Goal: Information Seeking & Learning: Check status

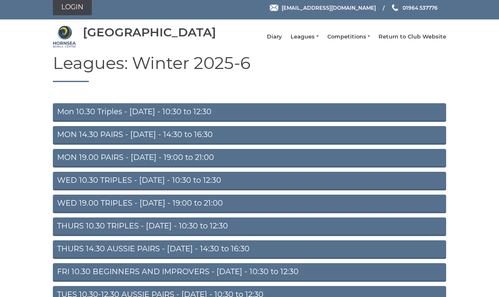
scroll to position [4, 0]
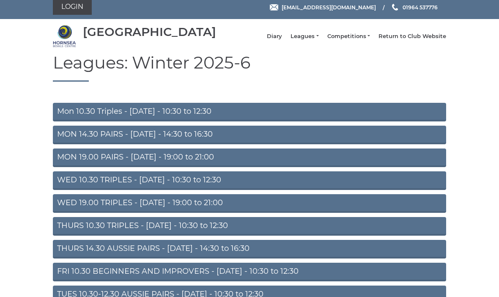
click at [281, 208] on link "WED 19.00 TRIPLES - [DATE] - 19:00 to 21:00" at bounding box center [249, 204] width 393 height 19
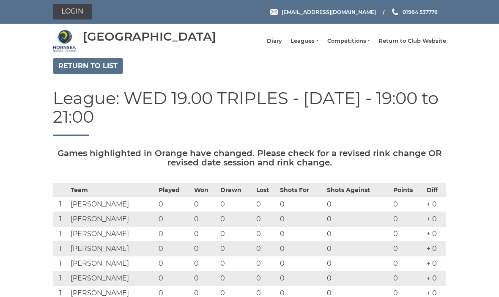
click at [105, 67] on link "Return to list" at bounding box center [88, 66] width 70 height 16
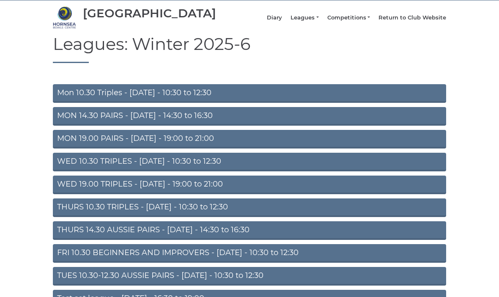
scroll to position [36, 0]
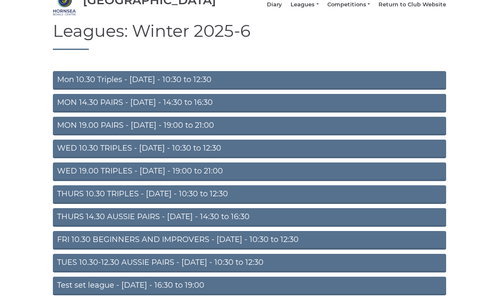
click at [258, 272] on link "TUES 10.30-12.30 AUSSIE PAIRS - Tuesday - 10:30 to 12:30" at bounding box center [249, 263] width 393 height 19
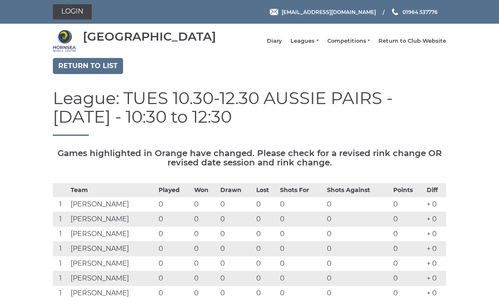
click at [102, 69] on link "Return to list" at bounding box center [88, 66] width 70 height 16
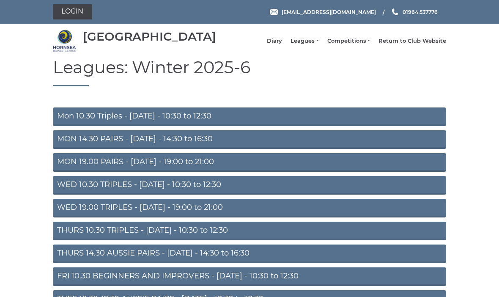
click at [274, 191] on link "WED 10.30 TRIPLES - [DATE] - 10:30 to 12:30" at bounding box center [249, 185] width 393 height 19
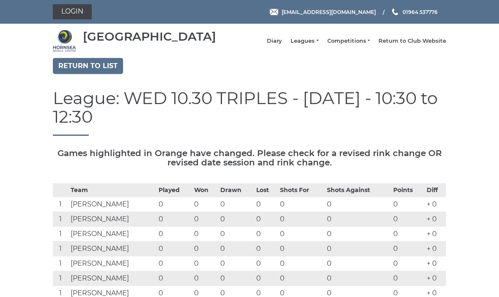
click at [102, 69] on link "Return to list" at bounding box center [88, 66] width 70 height 16
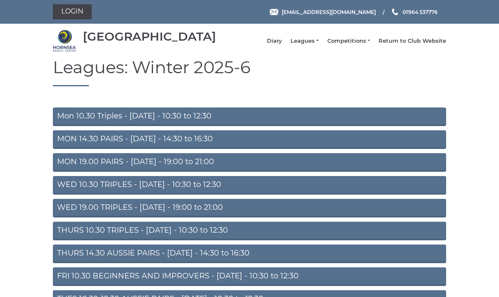
click at [282, 147] on link "MON 14.30 PAIRS - [DATE] - 14:30 to 16:30" at bounding box center [249, 139] width 393 height 19
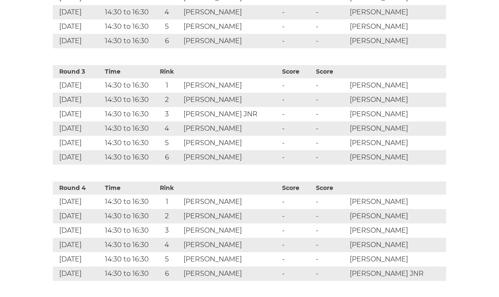
scroll to position [621, 0]
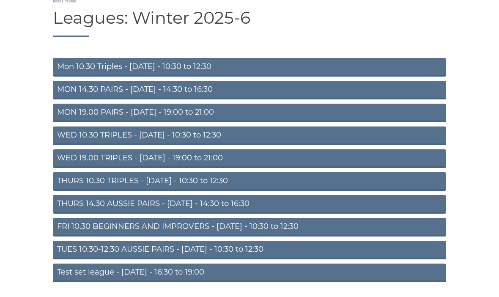
scroll to position [53, 0]
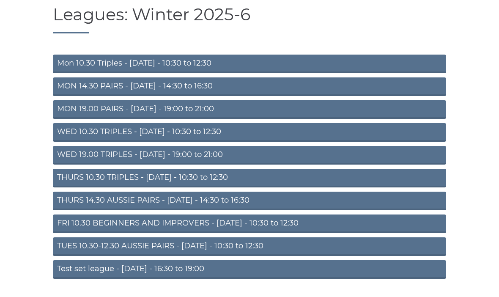
click at [337, 247] on link "TUES 10.30-12.30 AUSSIE PAIRS - Tuesday - 10:30 to 12:30" at bounding box center [249, 246] width 393 height 19
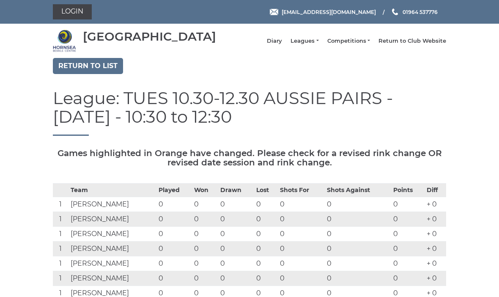
click at [317, 227] on td "0" at bounding box center [301, 219] width 47 height 15
click at [101, 65] on link "Return to list" at bounding box center [88, 66] width 70 height 16
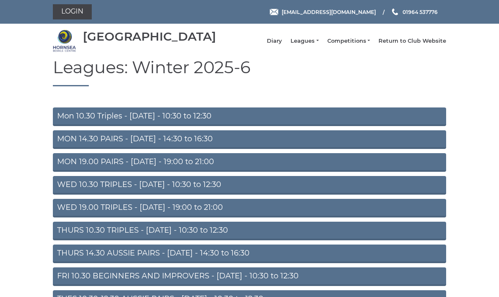
click at [291, 146] on link "MON 14.30 PAIRS - [DATE] - 14:30 to 16:30" at bounding box center [249, 139] width 393 height 19
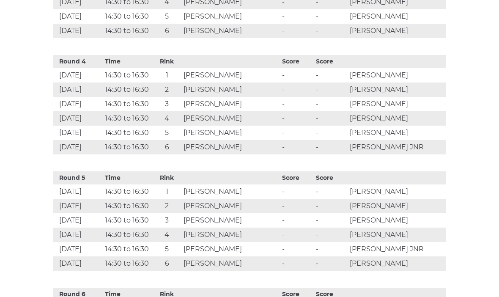
scroll to position [750, 0]
